Goal: Transaction & Acquisition: Purchase product/service

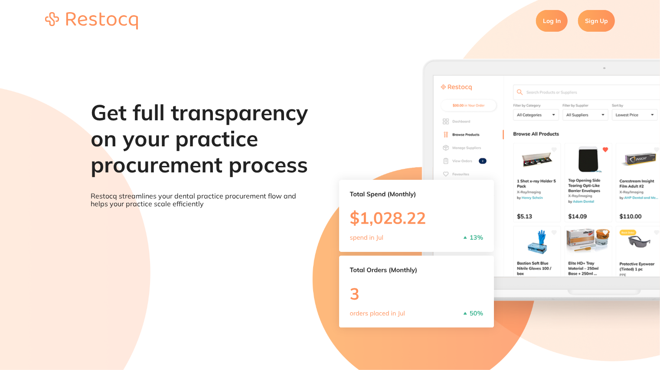
click at [544, 22] on link "Log In" at bounding box center [552, 21] width 32 height 22
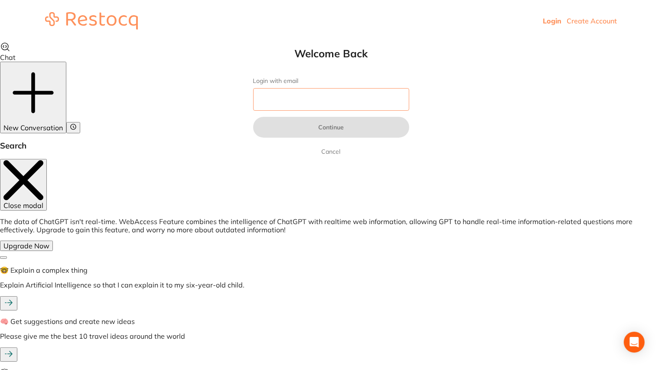
click at [328, 95] on input "Login with email" at bounding box center [331, 99] width 156 height 23
type input "[EMAIL_ADDRESS][DOMAIN_NAME]"
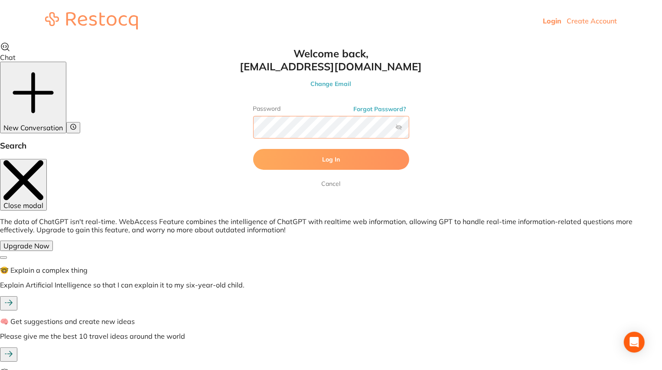
click at [253, 149] on button "Log In" at bounding box center [331, 159] width 156 height 21
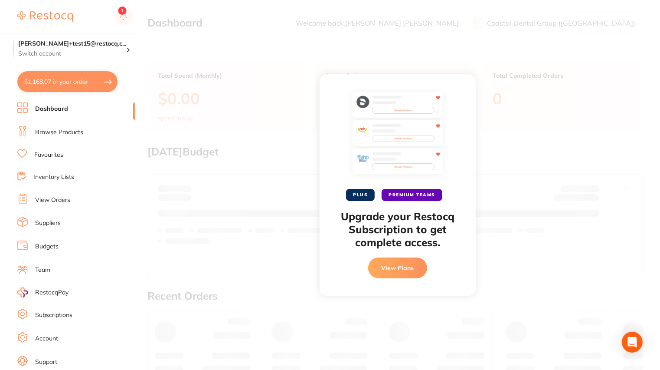
click at [554, 92] on div "PLUS PREMIUM TEAMS Upgrade your Restocq Subscription to get complete access. Vi…" at bounding box center [397, 185] width 525 height 370
click at [259, 98] on div "PLUS PREMIUM TEAMS Upgrade your Restocq Subscription to get complete access. Vi…" at bounding box center [397, 185] width 525 height 370
click at [405, 269] on button "View Plans" at bounding box center [397, 267] width 59 height 21
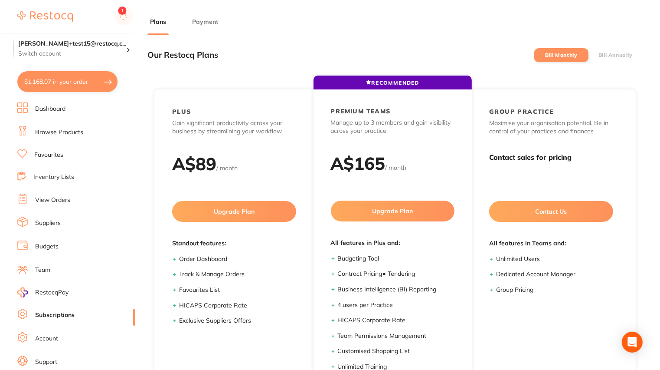
click at [65, 115] on ul "Dashboard Browse Products Favourites Inventory Lists View Orders Suppliers Budg…" at bounding box center [76, 251] width 118 height 299
click at [58, 135] on link "Browse Products" at bounding box center [59, 132] width 48 height 9
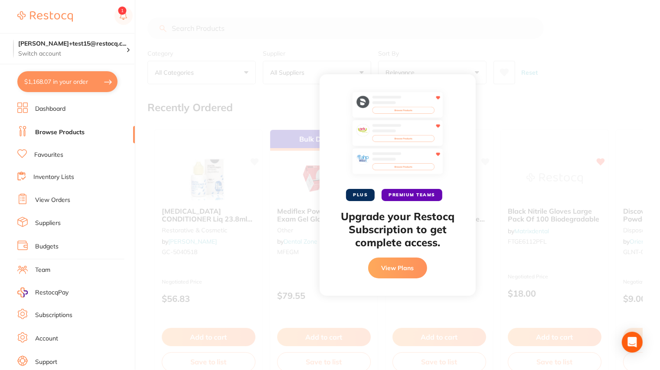
checkbox input "true"
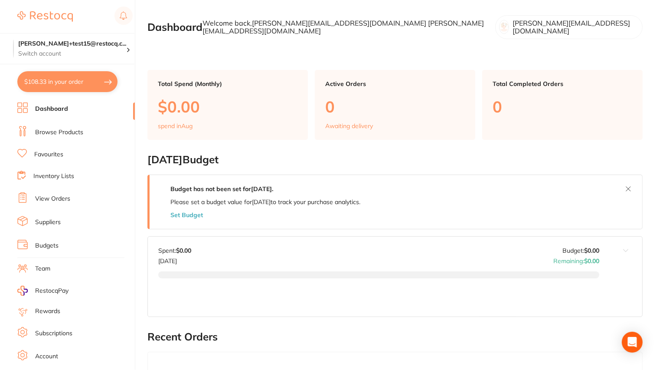
click at [61, 194] on link "View Orders" at bounding box center [52, 198] width 35 height 9
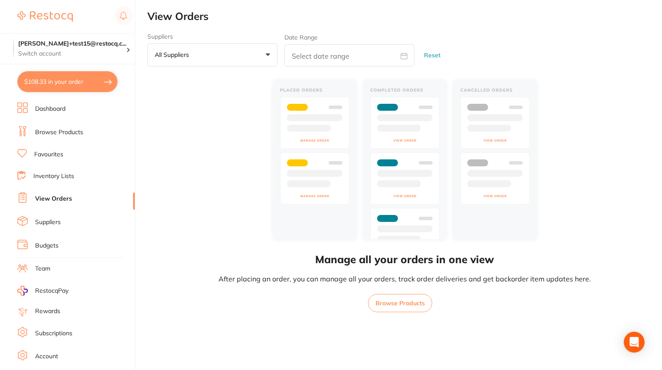
click at [54, 102] on section "trisha+test15@restocq.c... Switch account trisha+test15@restocq.com $108.33 in …" at bounding box center [67, 185] width 135 height 370
click at [55, 105] on link "Dashboard" at bounding box center [50, 109] width 30 height 9
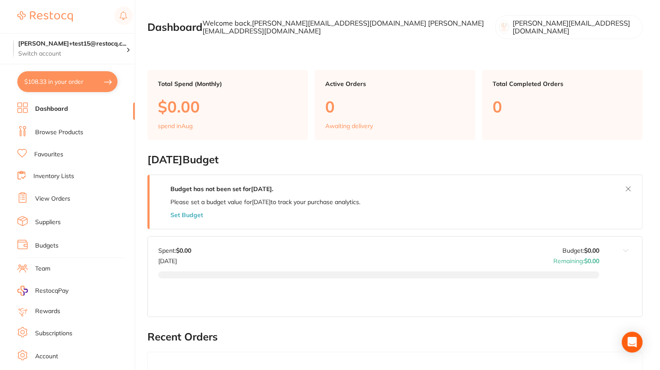
click at [56, 135] on link "Browse Products" at bounding box center [59, 132] width 48 height 9
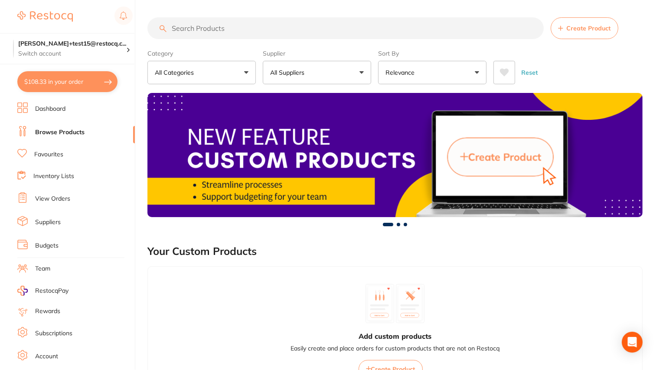
click at [323, 71] on button "All Suppliers" at bounding box center [317, 72] width 108 height 23
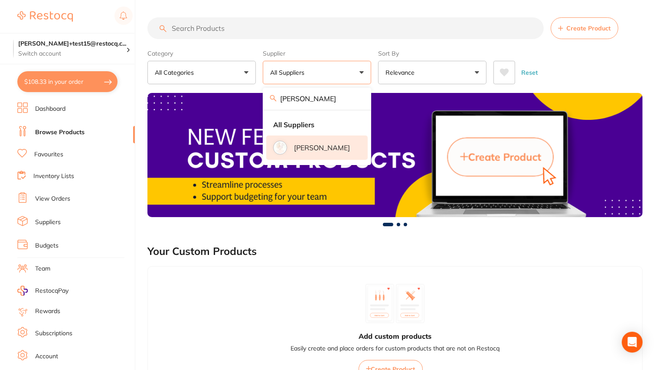
type input "henry"
click at [331, 144] on p "[PERSON_NAME]" at bounding box center [322, 148] width 56 height 8
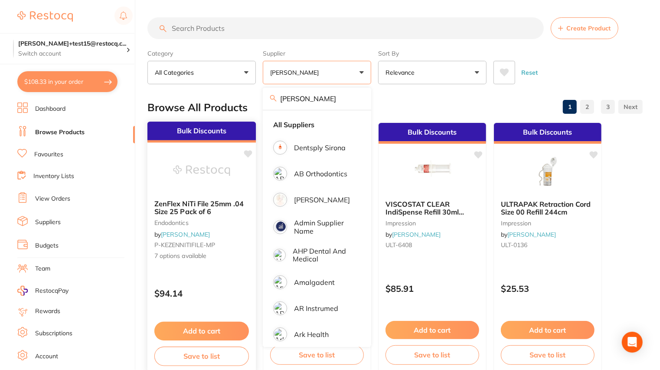
click at [227, 177] on img at bounding box center [201, 171] width 57 height 44
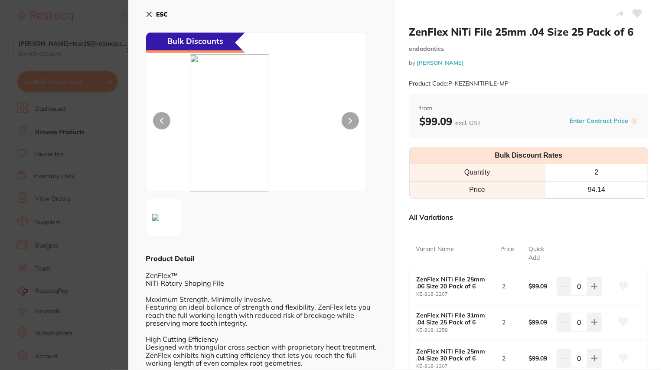
click at [75, 128] on section "ZenFlex NiTi File 25mm .04 Size 25 Pack of 6 endodontics by Henry Schein Halas …" at bounding box center [331, 185] width 662 height 370
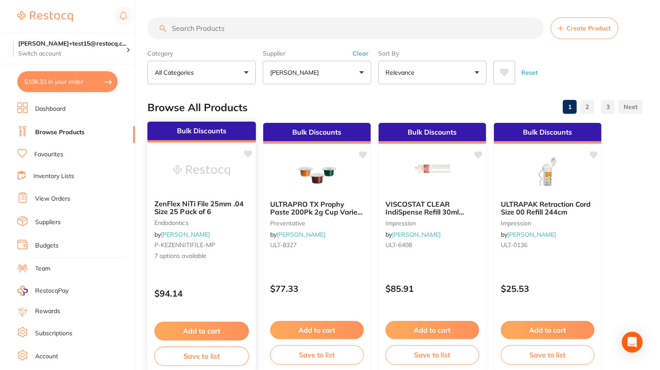
click at [202, 330] on button "Add to cart" at bounding box center [201, 330] width 95 height 19
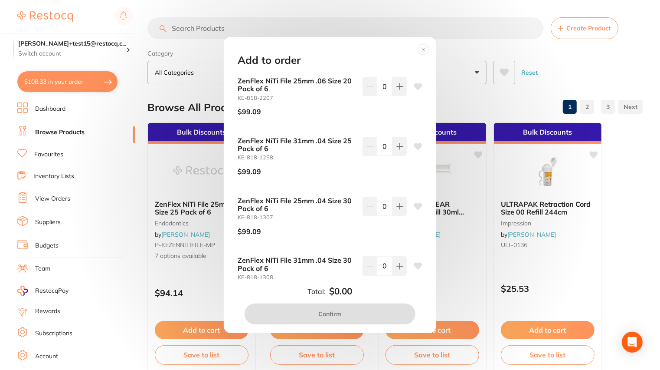
click at [426, 46] on circle at bounding box center [424, 50] width 10 height 10
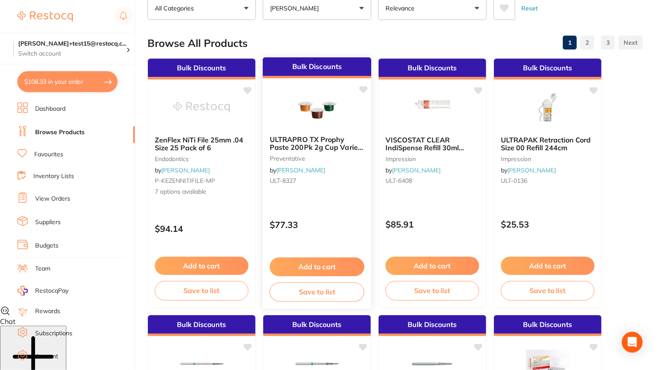
scroll to position [76, 0]
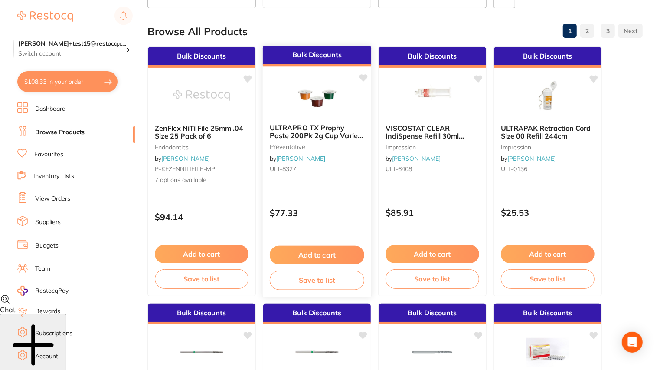
click at [329, 258] on button "Add to cart" at bounding box center [317, 255] width 95 height 19
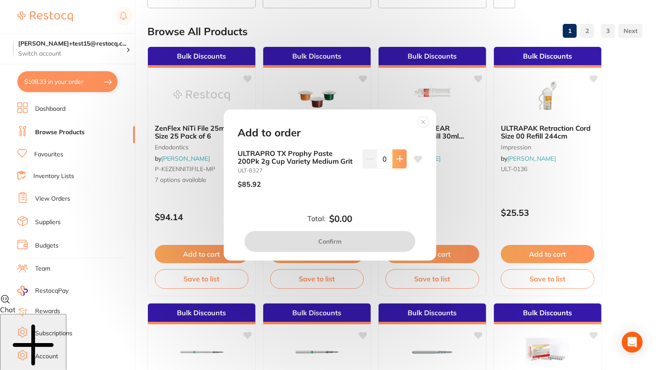
click at [397, 159] on icon at bounding box center [400, 159] width 6 height 6
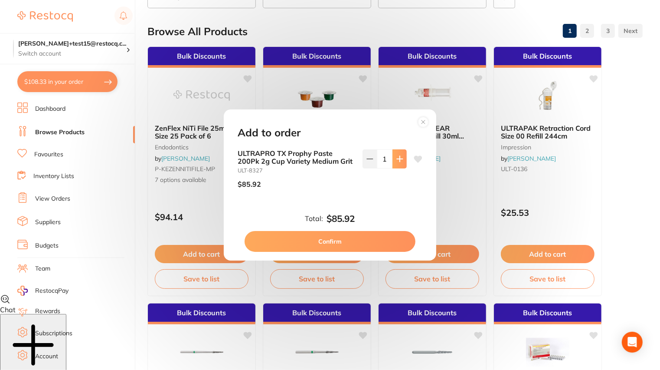
click at [397, 159] on icon at bounding box center [400, 159] width 6 height 6
type input "2"
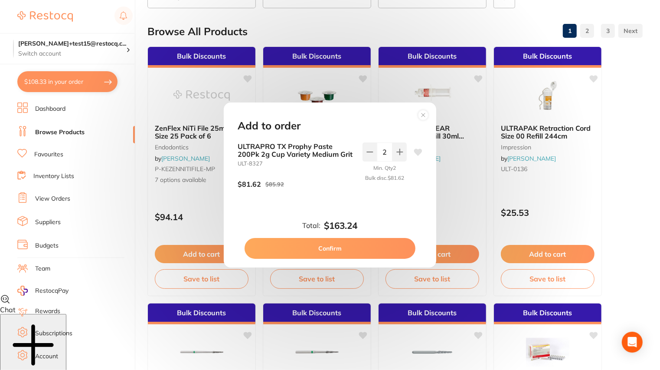
click at [424, 115] on circle at bounding box center [424, 115] width 10 height 10
